Goal: Check status: Check status

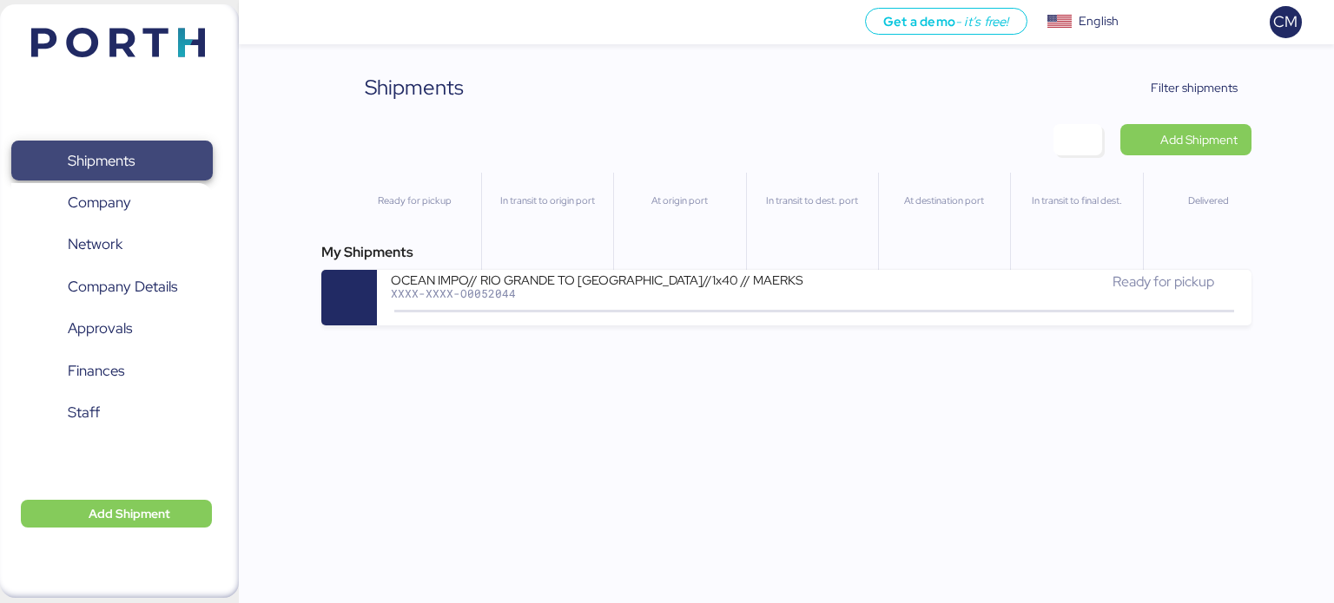
click at [149, 162] on span "Shipments" at bounding box center [111, 160] width 187 height 25
click at [1174, 89] on span "Filter shipments" at bounding box center [1193, 87] width 87 height 21
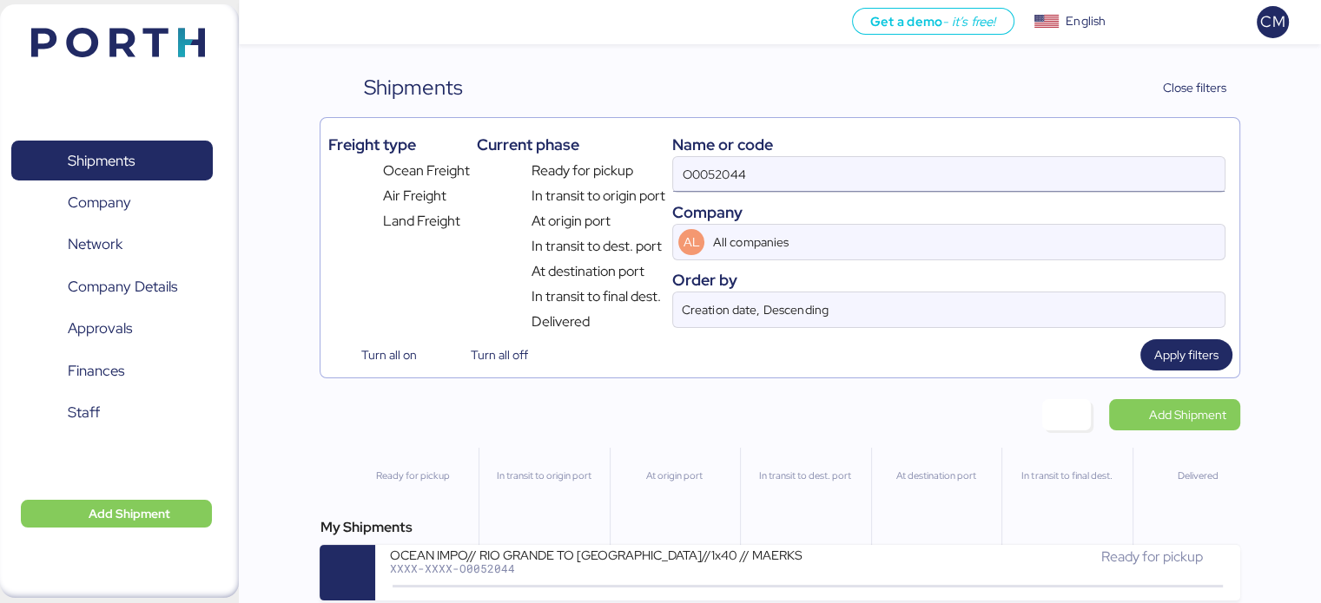
click at [805, 160] on input "O0052044" at bounding box center [948, 174] width 550 height 35
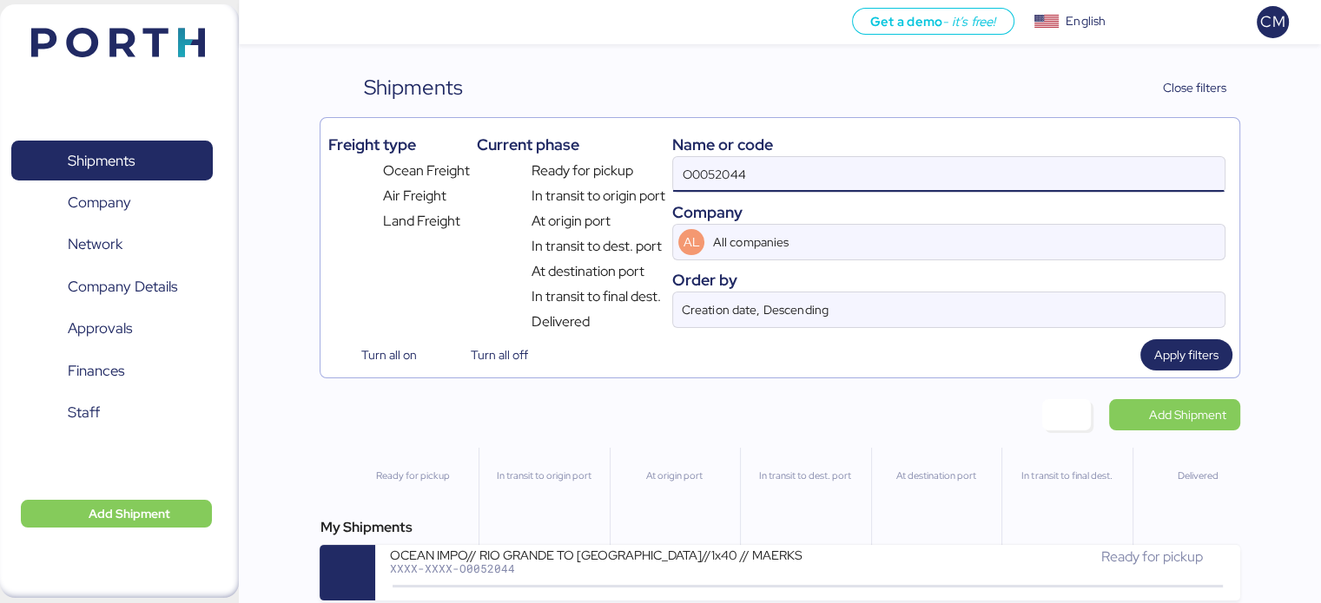
click at [805, 160] on input "O0052044" at bounding box center [948, 174] width 550 height 35
paste input "O0052064"
type input "O"
paste input "O0052023"
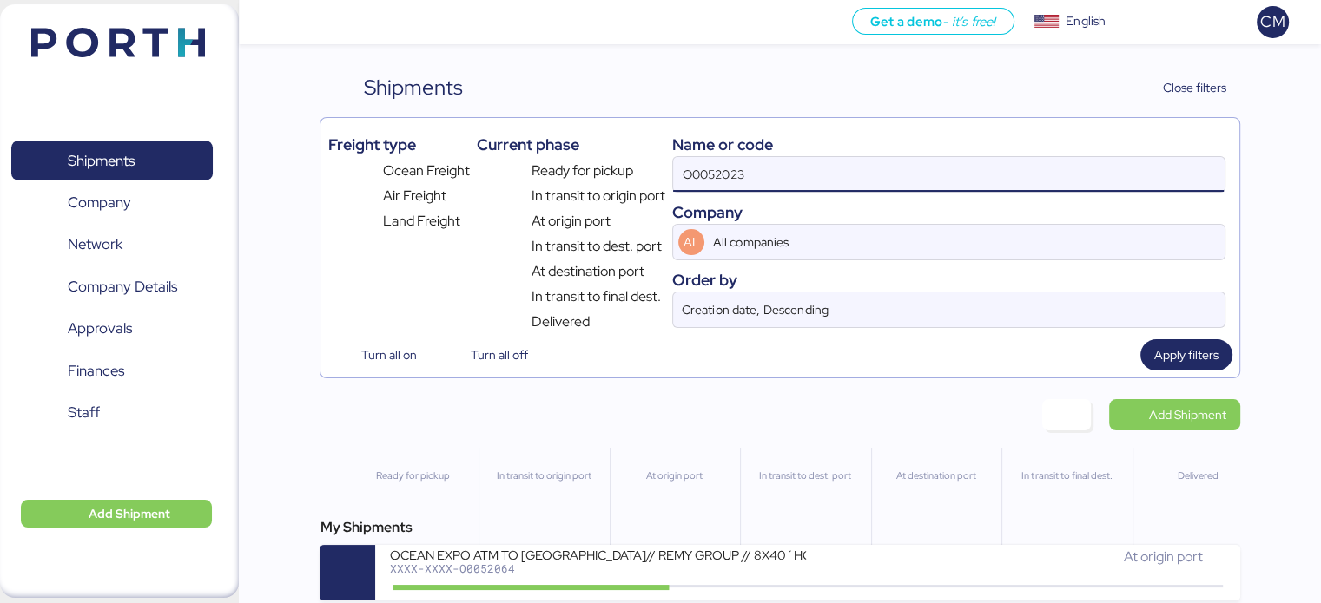
type input "O0052023"
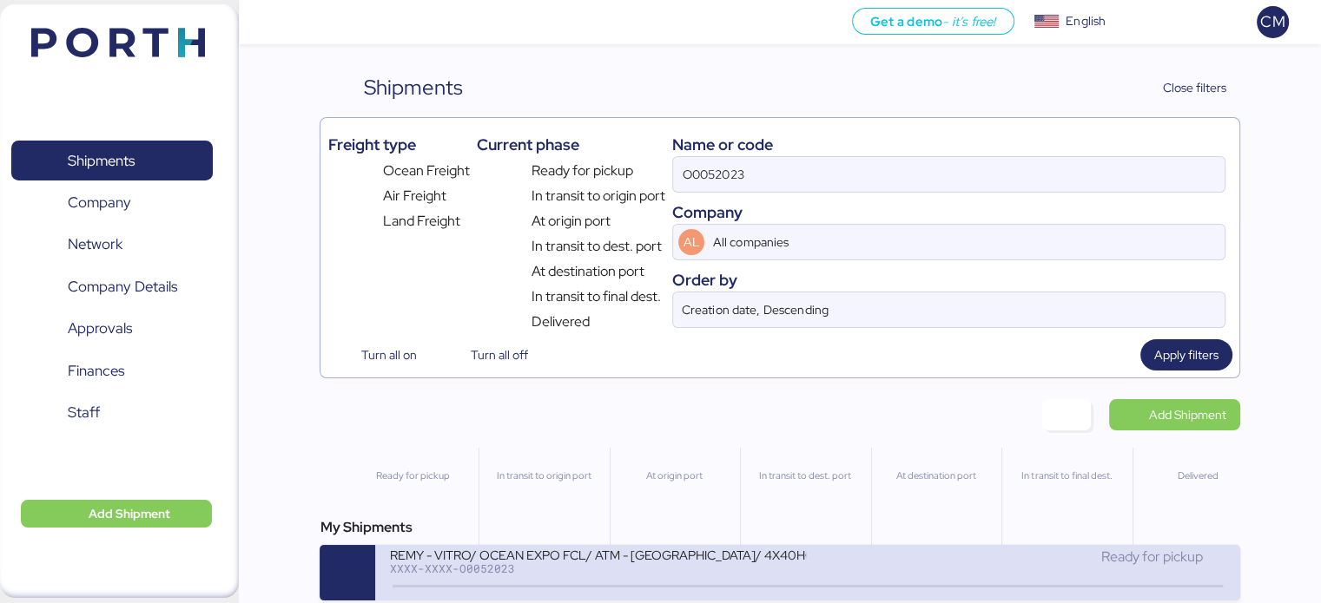
click at [632, 563] on div "XXXX-XXXX-O0052023" at bounding box center [597, 569] width 417 height 12
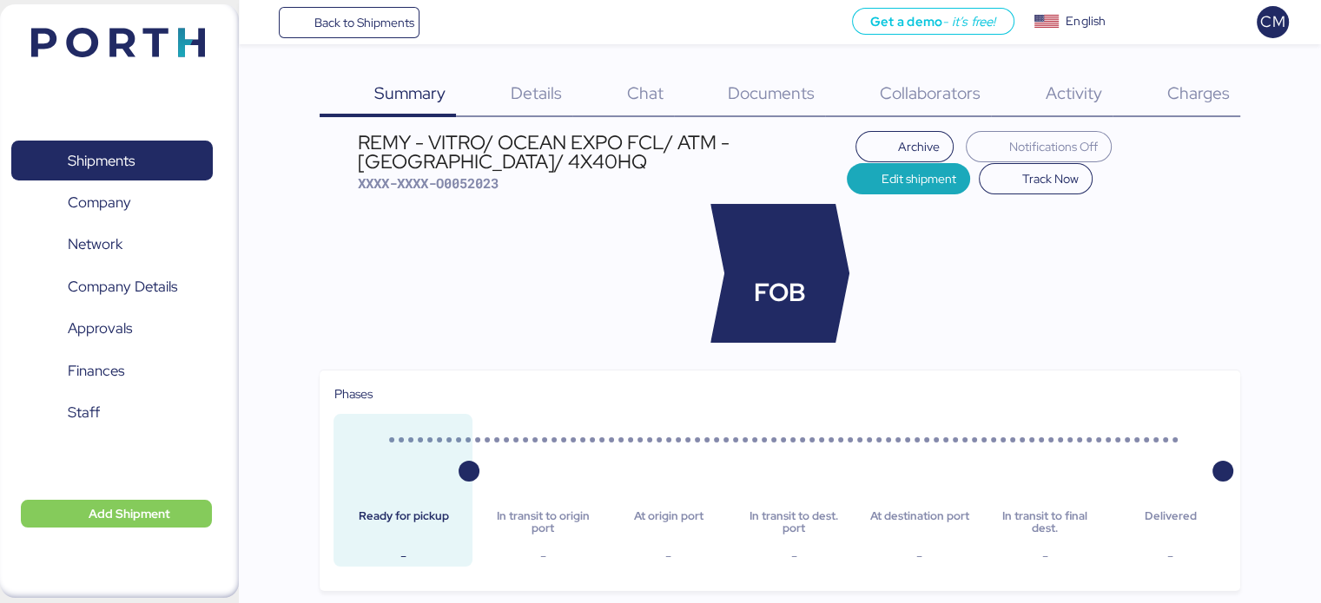
click at [1184, 97] on span "Charges" at bounding box center [1197, 93] width 63 height 23
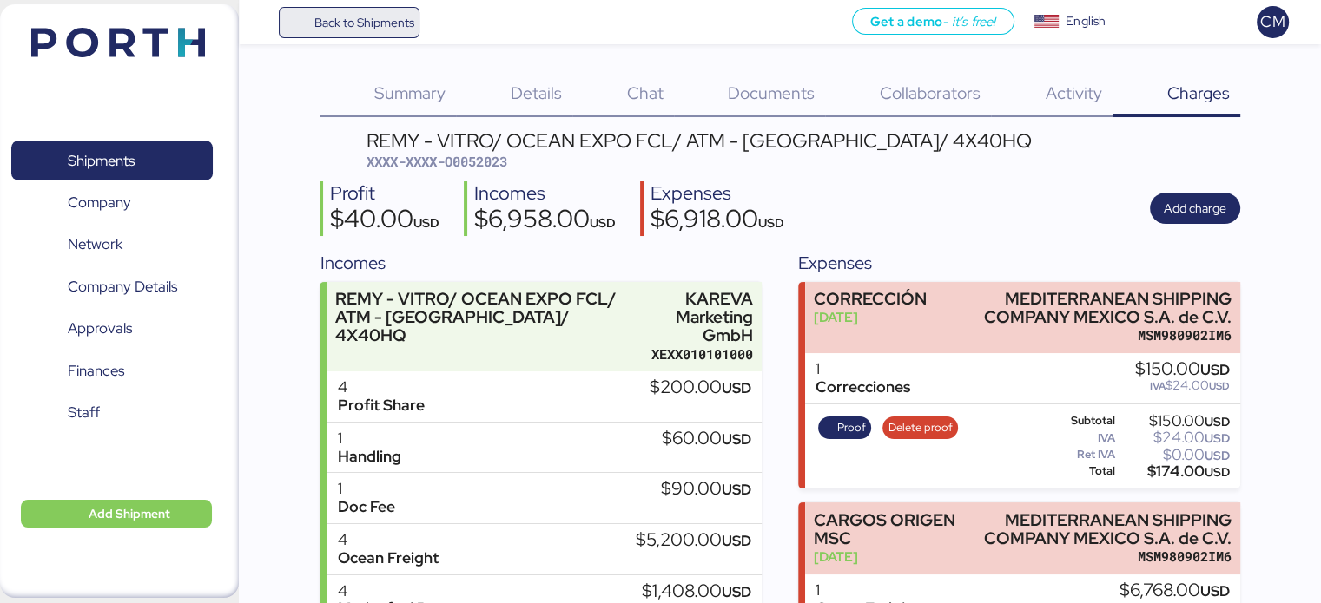
click at [353, 32] on span "Back to Shipments" at bounding box center [363, 22] width 100 height 21
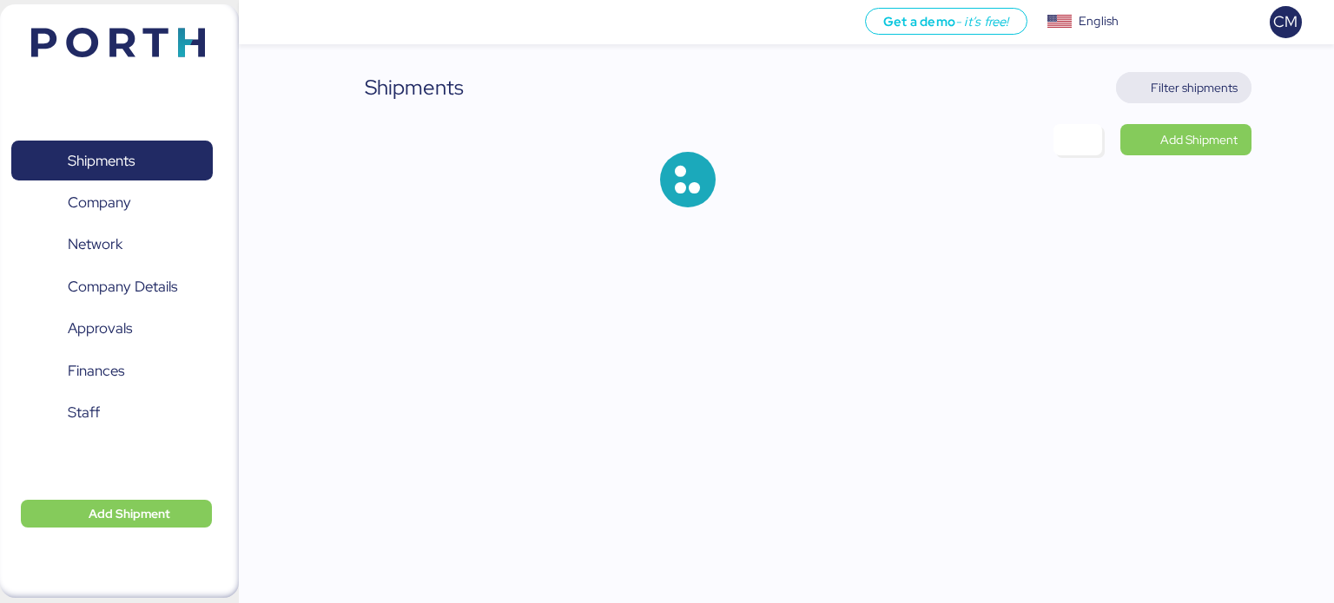
click at [1219, 77] on span "Filter shipments" at bounding box center [1193, 87] width 87 height 21
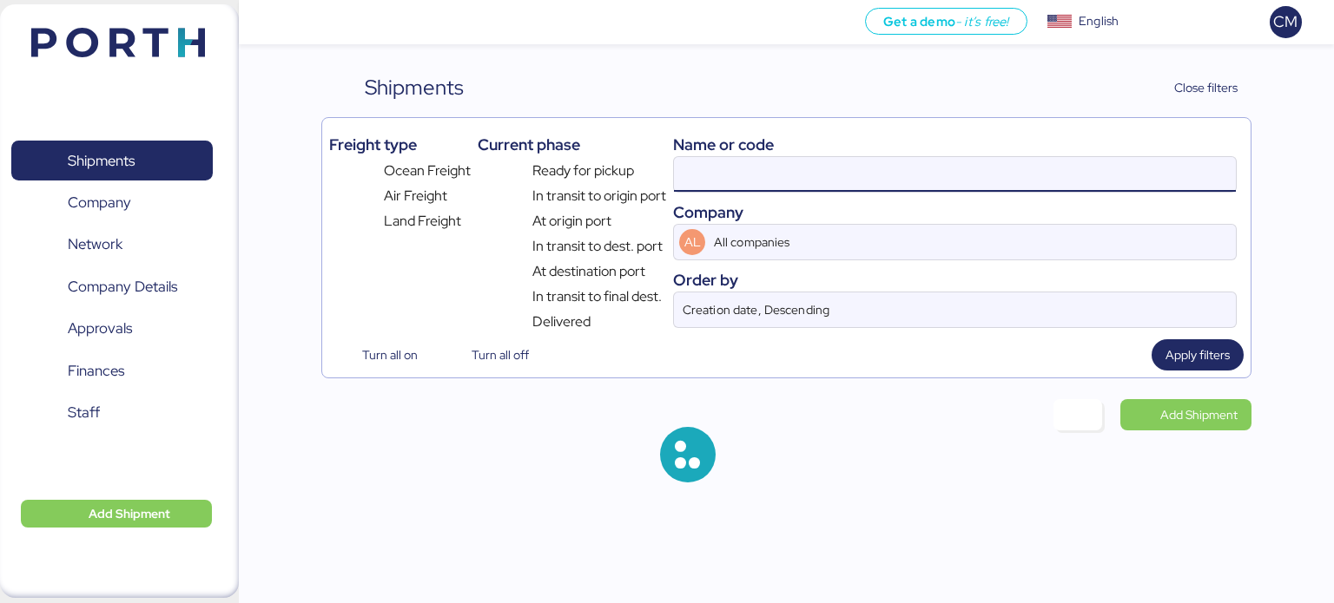
click at [782, 186] on input at bounding box center [955, 174] width 562 height 35
paste input "O0052064"
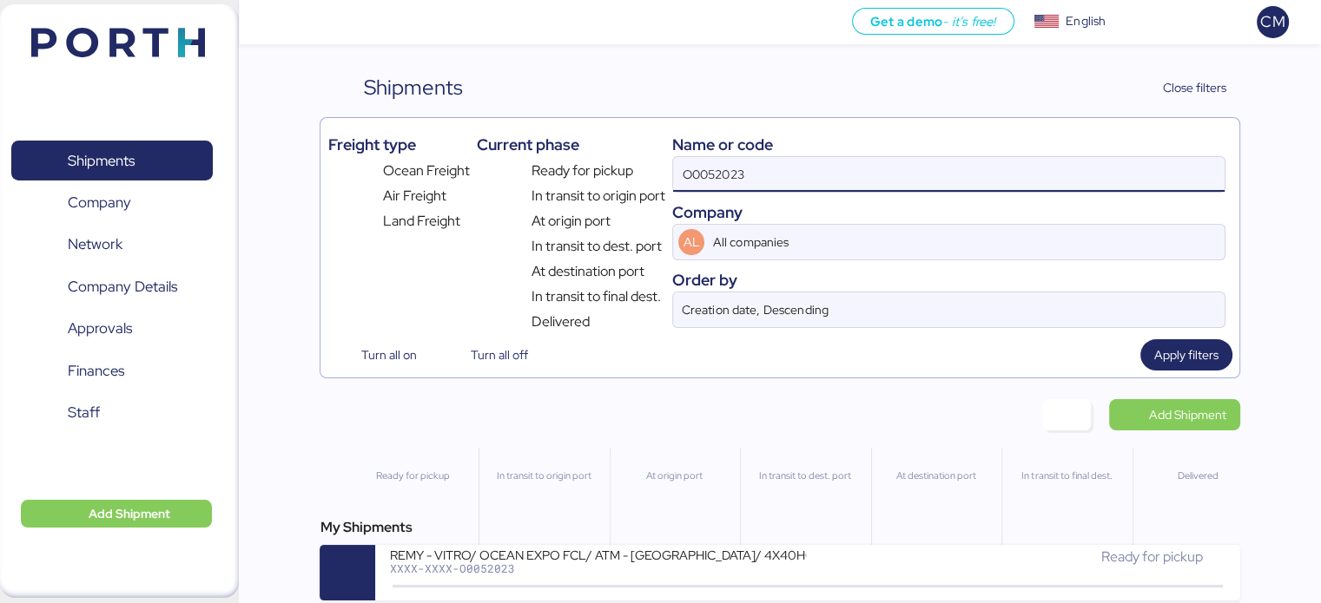
click at [777, 186] on input "O0052023" at bounding box center [948, 174] width 550 height 35
click at [774, 186] on input "O0052023" at bounding box center [948, 174] width 550 height 35
type input "O"
paste input "O0052064"
type input "O0052064"
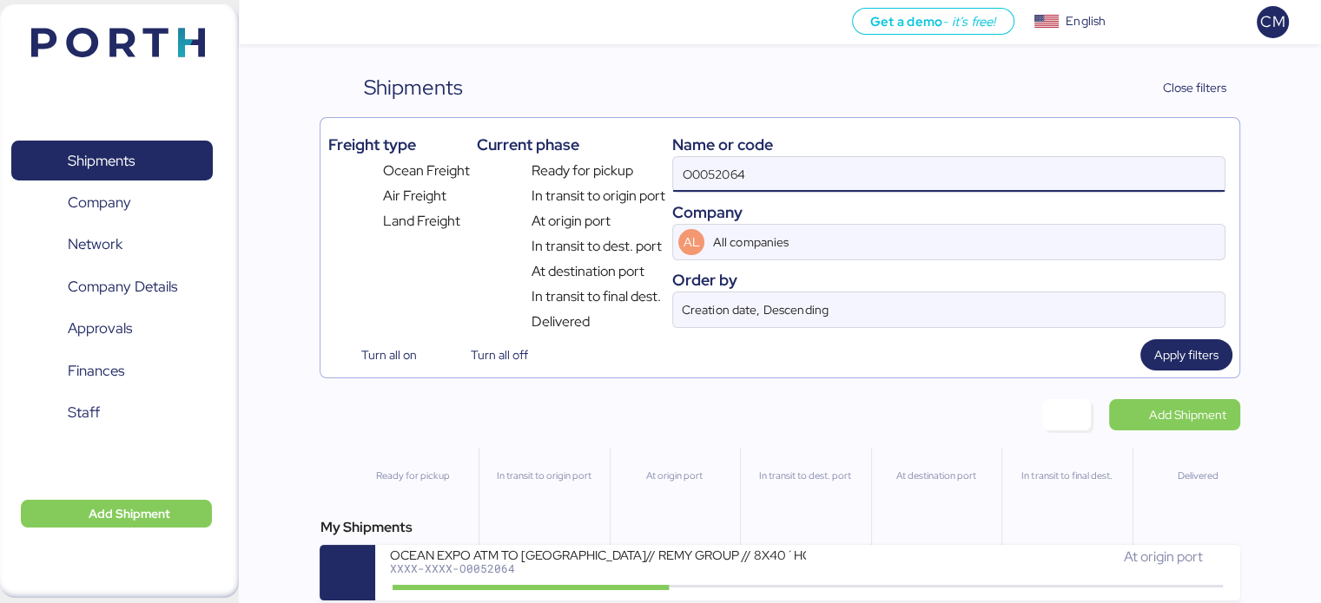
scroll to position [14, 0]
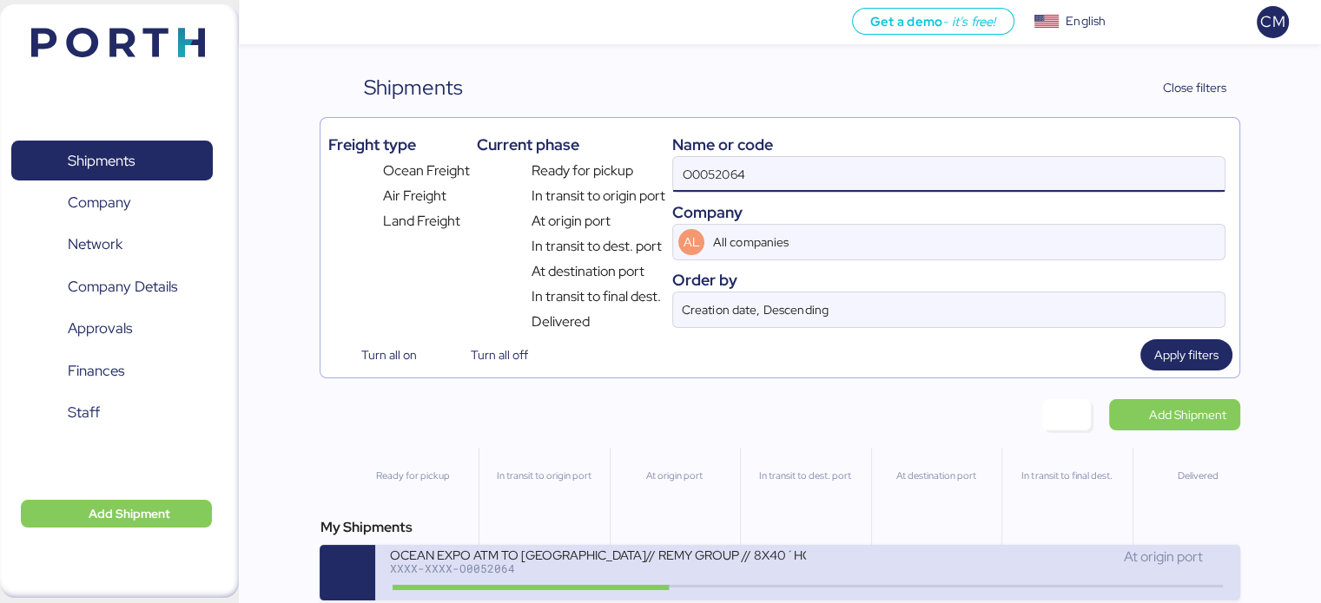
click at [760, 563] on div "XXXX-XXXX-O0052064" at bounding box center [597, 569] width 417 height 12
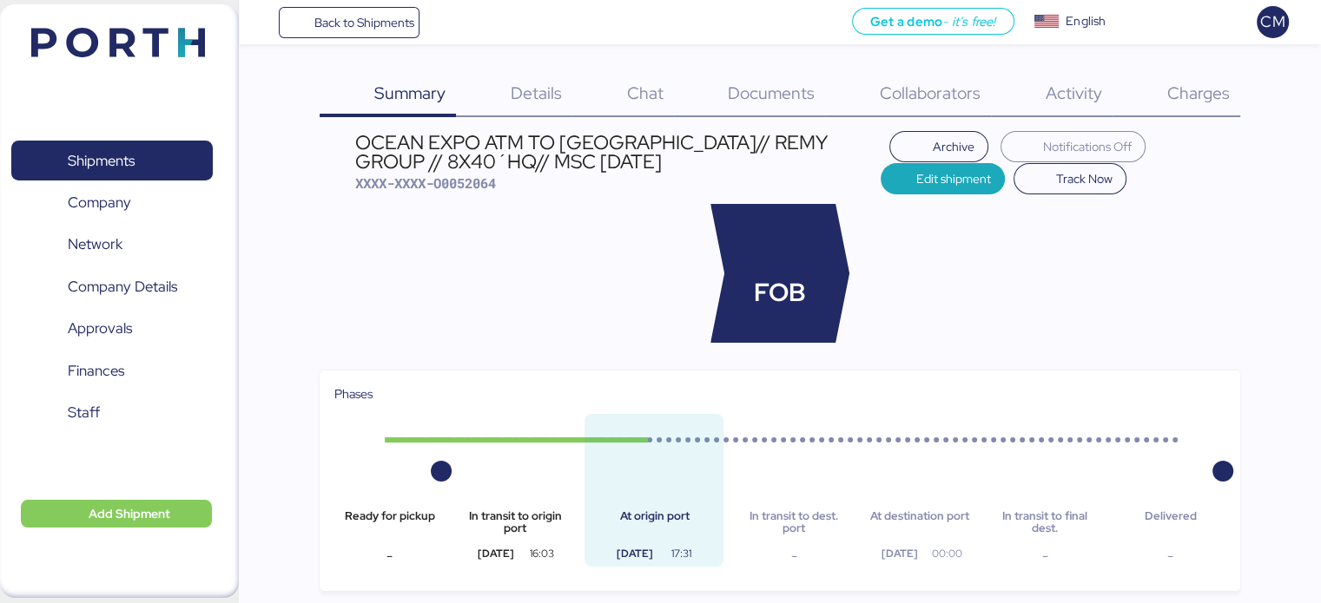
click at [1180, 108] on div "Charges 0" at bounding box center [1176, 94] width 128 height 45
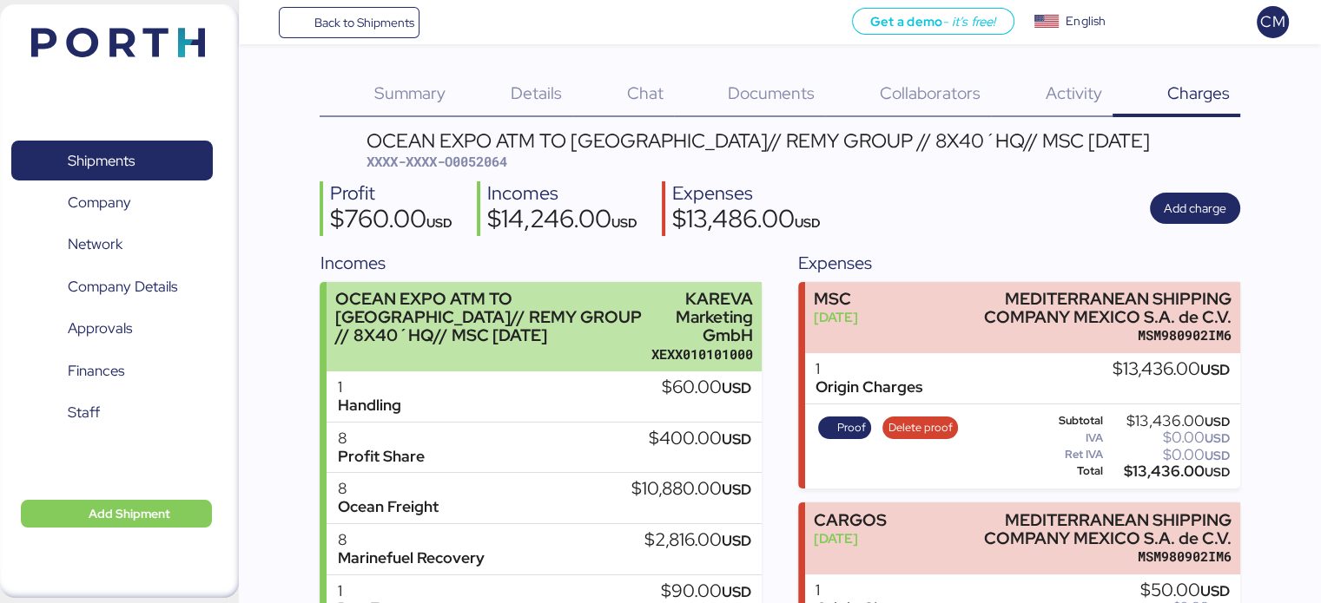
click at [615, 333] on div "OCEAN EXPO ATM TO [GEOGRAPHIC_DATA]// REMY GROUP // 8X40´HQ// MSC [DATE]" at bounding box center [489, 317] width 308 height 55
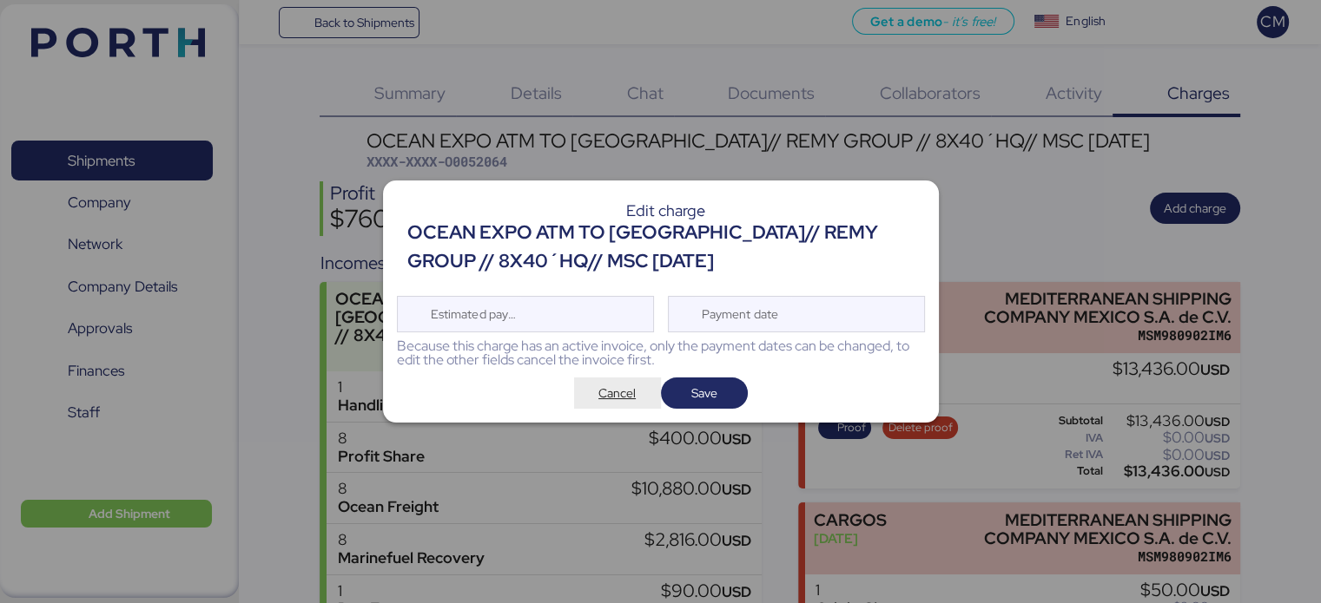
click at [622, 398] on span "Cancel" at bounding box center [616, 393] width 37 height 21
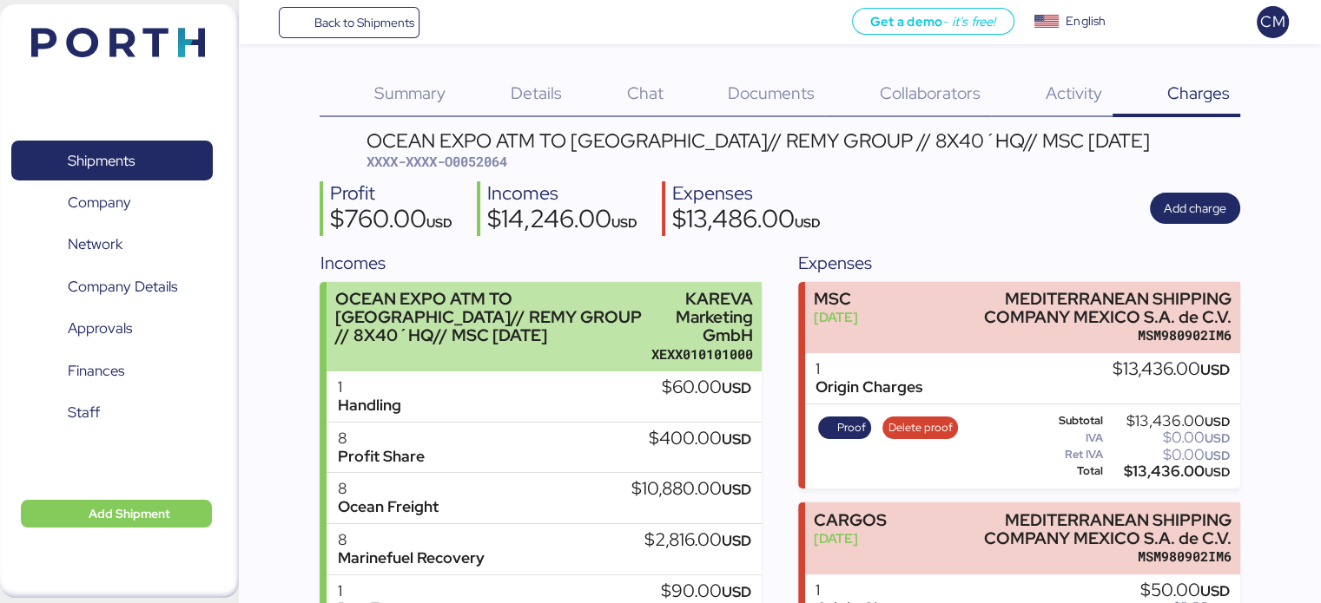
click at [632, 342] on div "OCEAN EXPO ATM TO [GEOGRAPHIC_DATA]// REMY GROUP // 8X40´HQ// MSC [DATE]" at bounding box center [489, 317] width 308 height 55
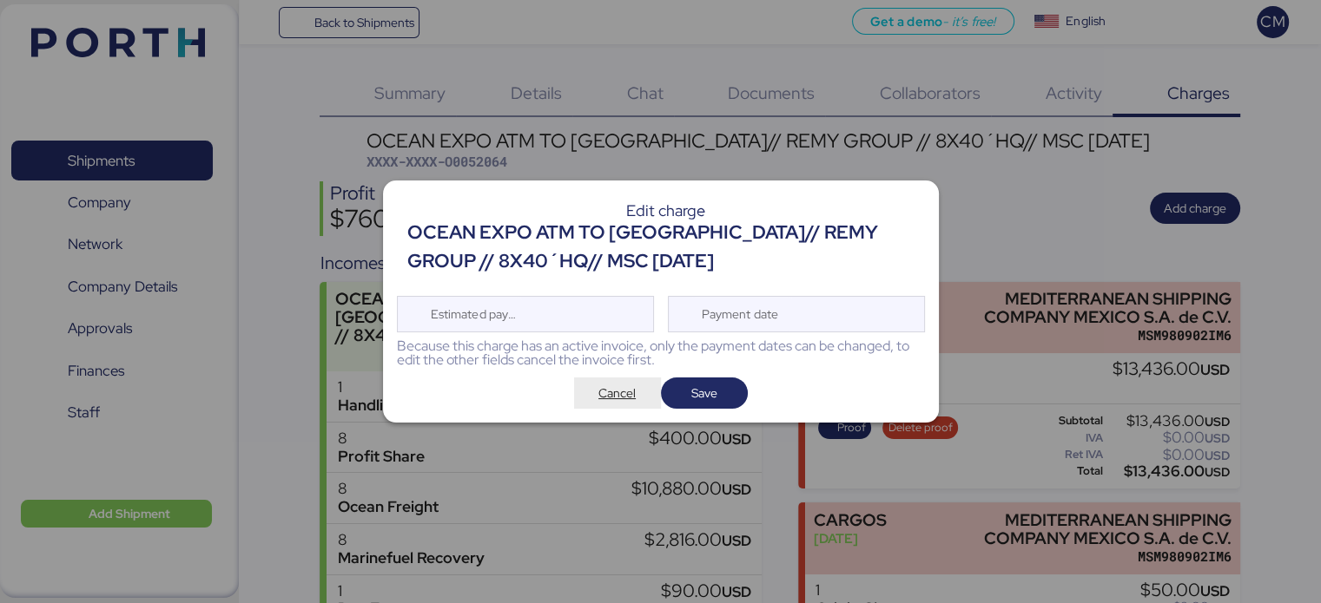
click at [618, 395] on span "Cancel" at bounding box center [616, 393] width 37 height 21
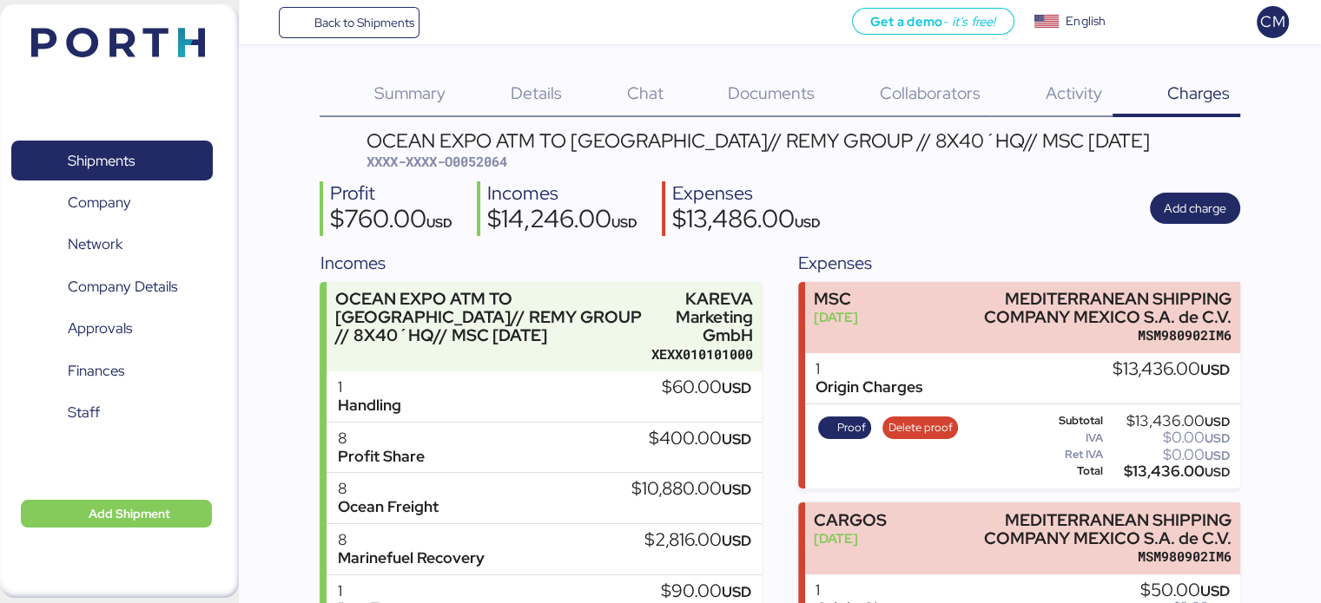
scroll to position [120, 0]
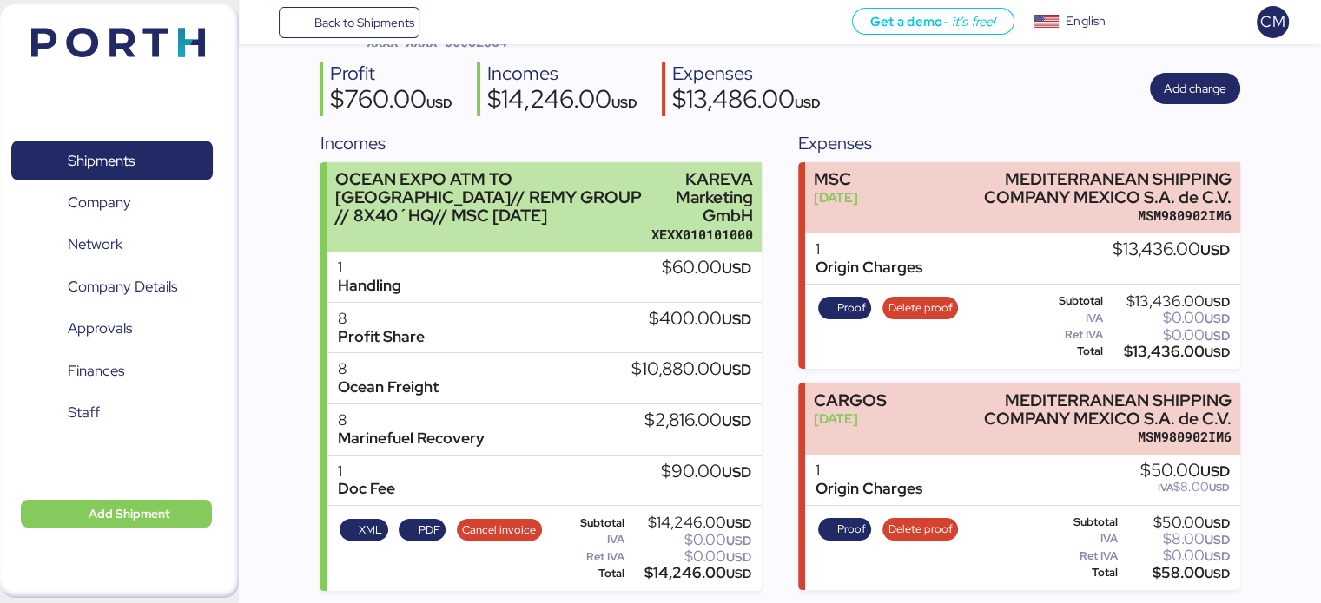
click at [639, 195] on div "OCEAN EXPO ATM TO [GEOGRAPHIC_DATA]// REMY GROUP // 8X40´HQ// MSC [DATE]" at bounding box center [489, 197] width 308 height 55
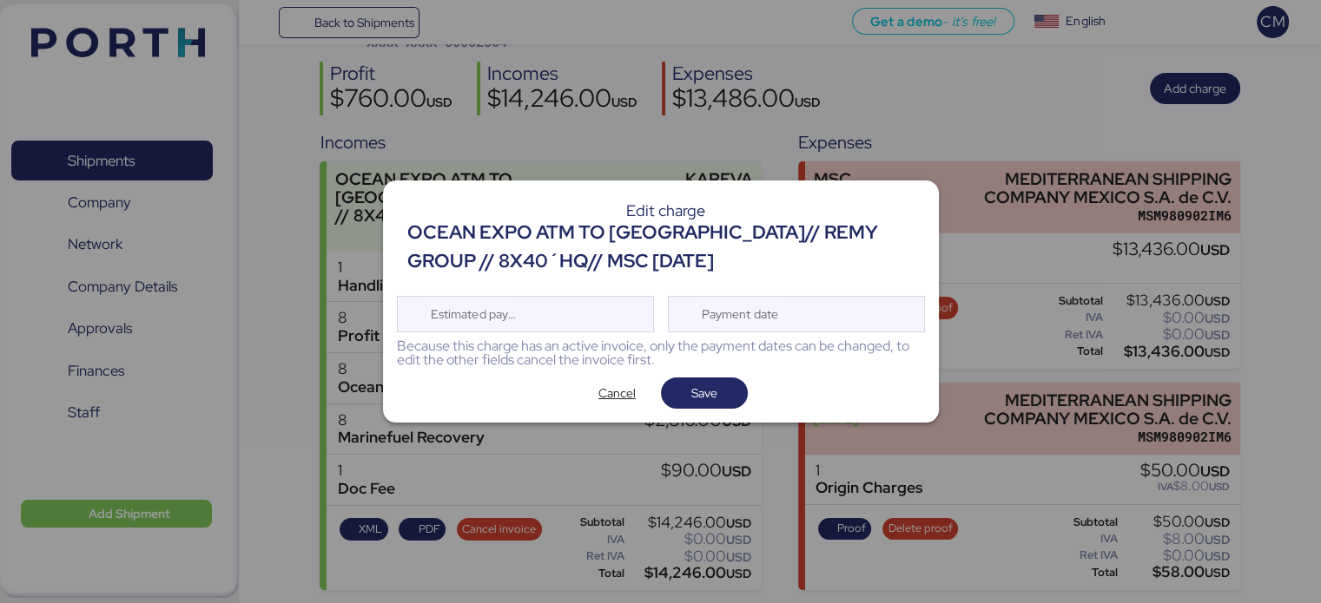
click at [664, 234] on div "OCEAN EXPO ATM TO [GEOGRAPHIC_DATA]// REMY GROUP // 8X40´HQ// MSC [DATE]" at bounding box center [665, 247] width 517 height 56
click at [614, 396] on span "Cancel" at bounding box center [616, 393] width 37 height 21
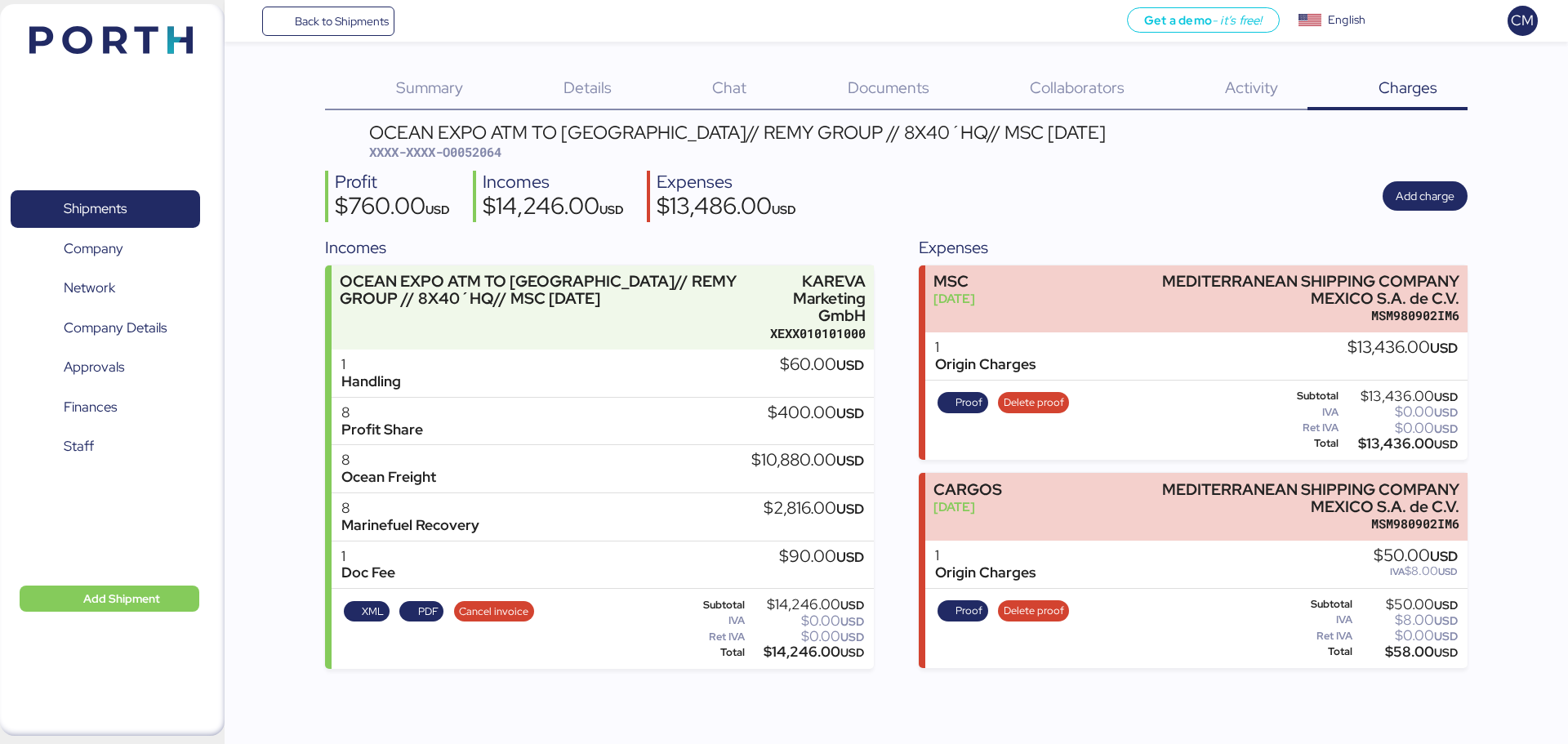
click at [493, 156] on span "XXXX-XXXX-O0052064" at bounding box center [435, 151] width 133 height 16
copy span "O0052064"
click at [1098, 220] on div "Profit $760.00 USD Incomes $14,246.00 USD Expenses $13,486.00 USD Add charge" at bounding box center [896, 196] width 1142 height 52
